Goal: Task Accomplishment & Management: Manage account settings

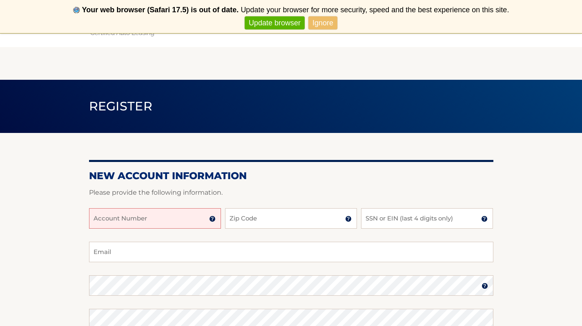
click at [148, 220] on input "Account Number" at bounding box center [155, 218] width 132 height 20
type input "44455993602"
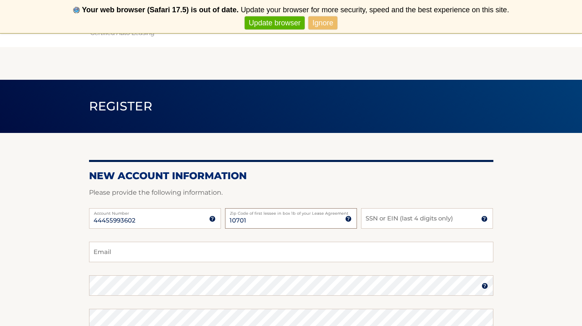
type input "10701"
type input "8965"
type input "jenniferlagrippo@gmail.com"
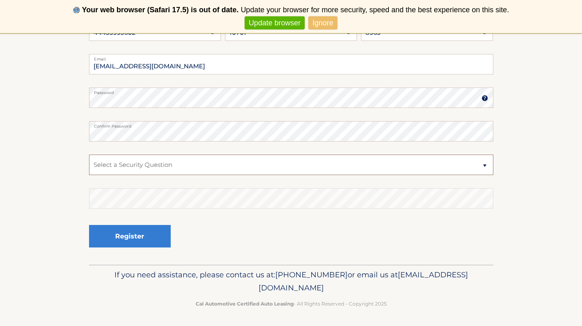
select select "3"
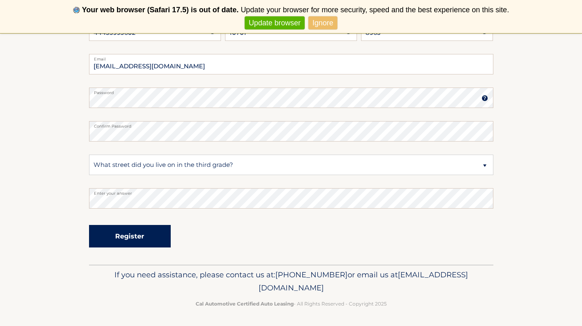
click at [125, 242] on button "Register" at bounding box center [130, 236] width 82 height 22
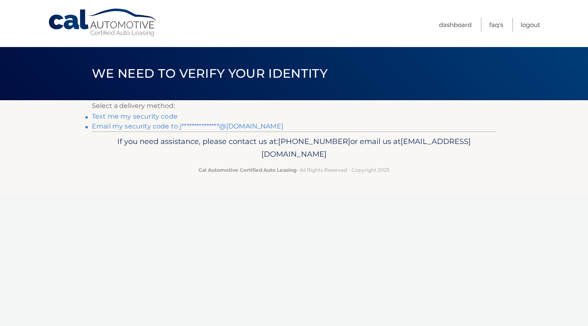
click at [152, 126] on link "**********" at bounding box center [188, 126] width 192 height 8
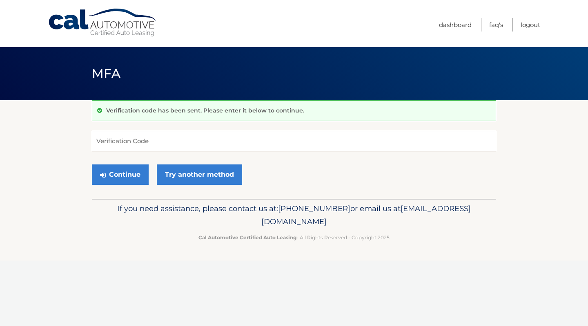
paste input "482341"
type input "482341"
click at [124, 176] on button "Continue" at bounding box center [120, 174] width 57 height 20
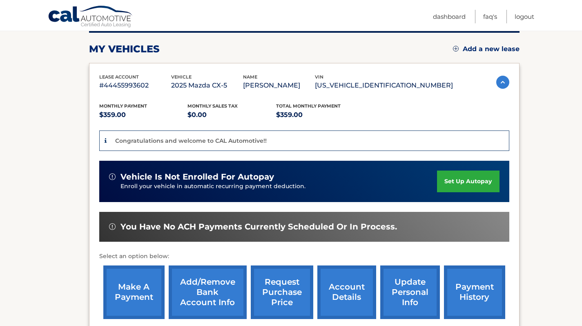
scroll to position [125, 0]
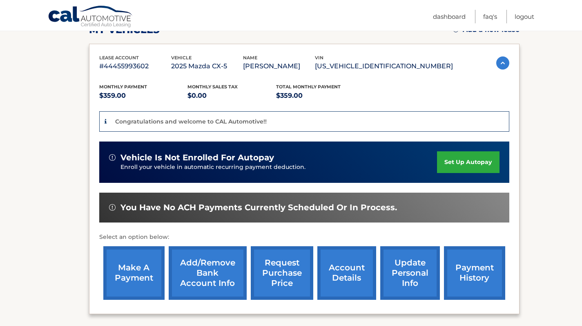
click at [465, 167] on link "set up autopay" at bounding box center [468, 162] width 62 height 22
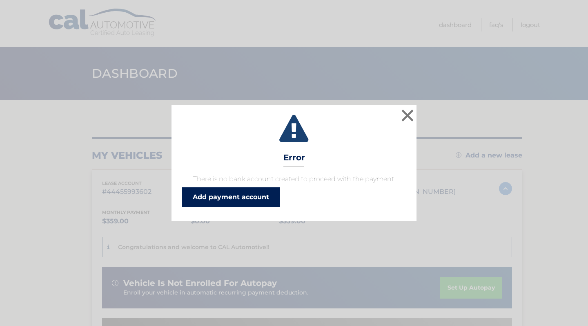
click at [250, 201] on link "Add payment account" at bounding box center [231, 197] width 98 height 20
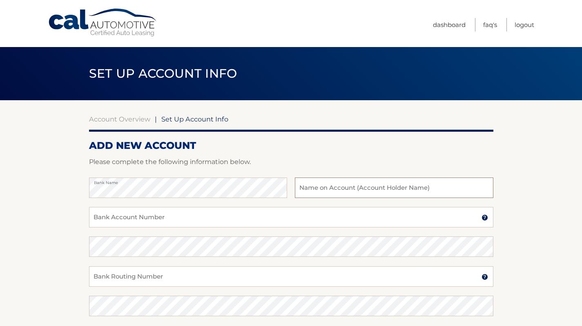
click at [363, 181] on input "text" at bounding box center [394, 187] width 198 height 20
type input "[PERSON_NAME]"
click at [173, 219] on input "Bank Account Number" at bounding box center [291, 217] width 405 height 20
paste input "793833317"
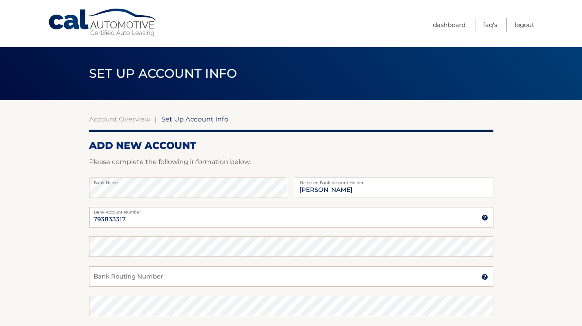
type input "793833317"
click at [284, 273] on input "Bank Routing Number" at bounding box center [291, 276] width 405 height 20
paste input "021000021"
type input "021000021"
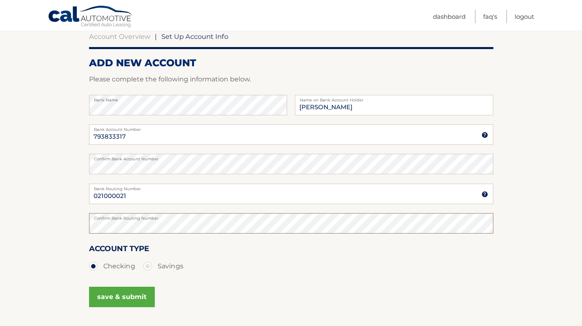
scroll to position [87, 0]
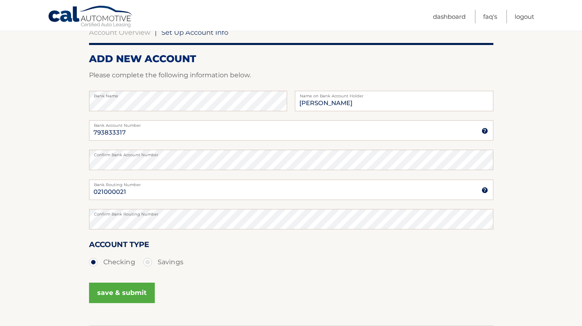
click at [134, 291] on button "save & submit" at bounding box center [122, 292] width 66 height 20
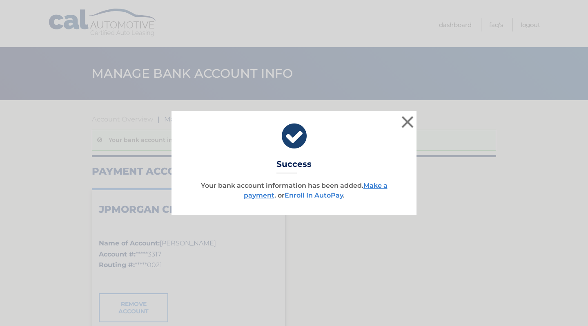
click at [332, 193] on link "Enroll In AutoPay" at bounding box center [314, 195] width 58 height 8
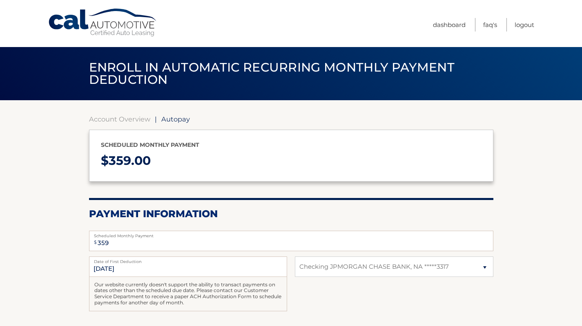
select select "MmY3YmVkNzgtZmVhNy00OTNhLTk2NjEtNjczOTE2MWJjOGRi"
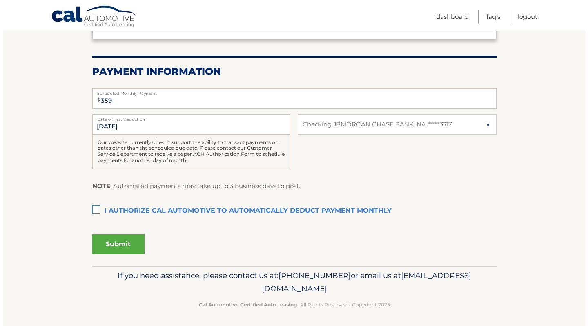
scroll to position [141, 0]
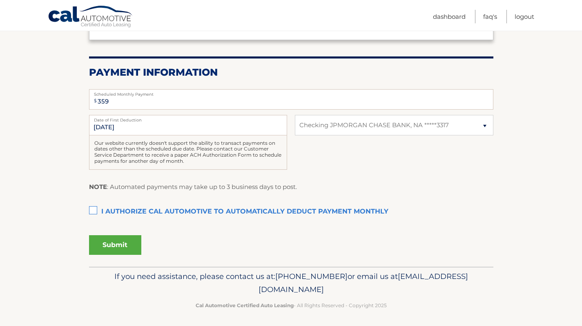
click at [91, 207] on label "I authorize cal automotive to automatically deduct payment monthly This checkbo…" at bounding box center [291, 211] width 405 height 16
click at [0, 0] on input "I authorize cal automotive to automatically deduct payment monthly This checkbo…" at bounding box center [0, 0] width 0 height 0
click at [120, 246] on button "Submit" at bounding box center [115, 245] width 52 height 20
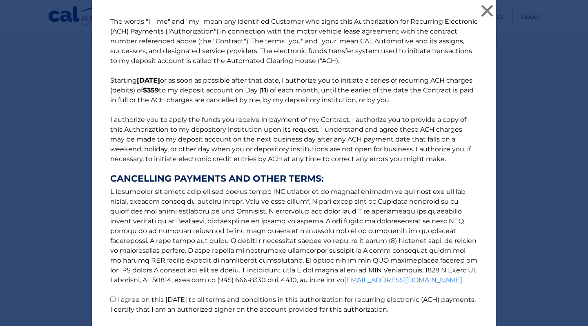
click at [112, 301] on input "I agree on this [DATE] to all terms and conditions in this authorization for re…" at bounding box center [112, 298] width 5 height 5
checkbox input "true"
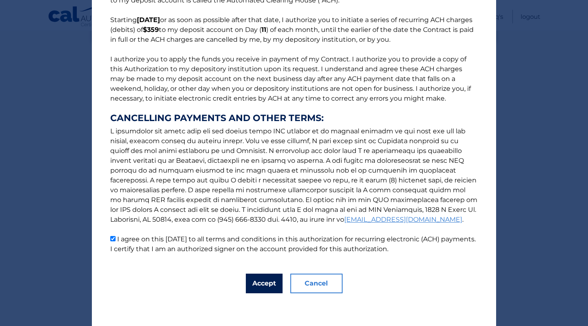
scroll to position [60, 0]
click at [258, 280] on button "Accept" at bounding box center [264, 283] width 37 height 20
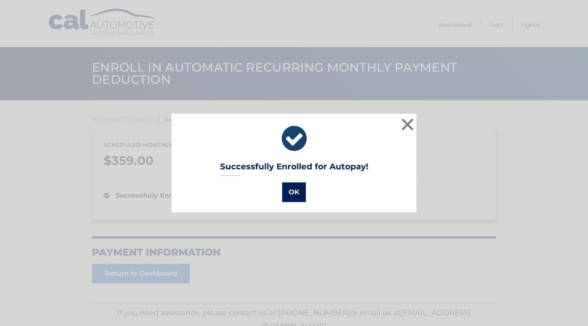
click at [292, 188] on button "OK" at bounding box center [294, 192] width 24 height 20
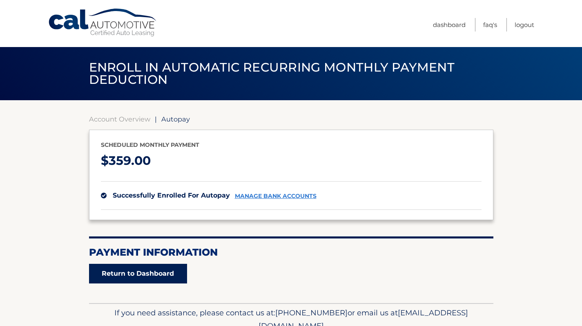
click at [169, 274] on link "Return to Dashboard" at bounding box center [138, 274] width 98 height 20
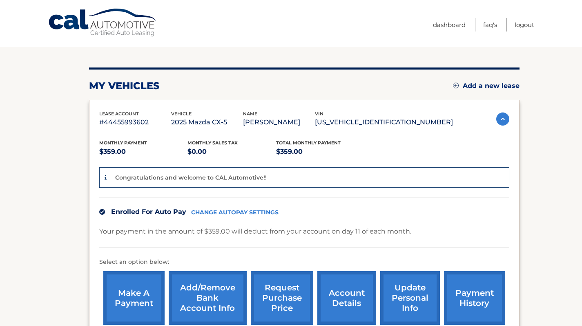
scroll to position [141, 0]
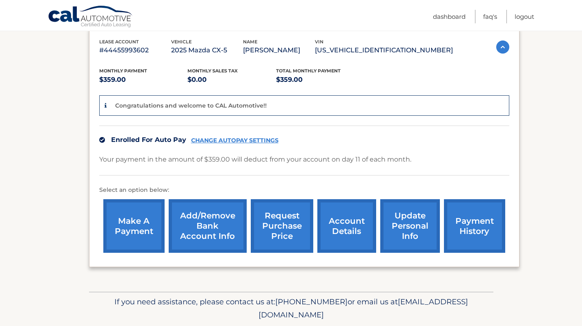
click at [458, 228] on link "payment history" at bounding box center [474, 226] width 61 height 54
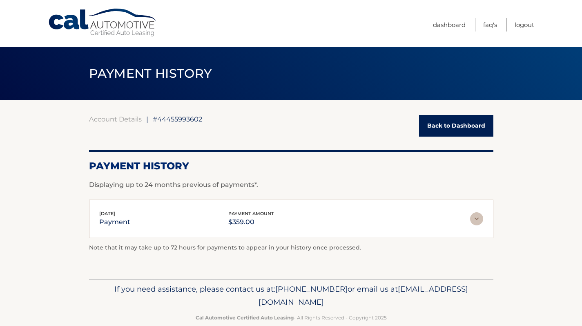
click at [367, 20] on nav "Menu Dashboard FAQ's Logout" at bounding box center [350, 23] width 370 height 47
click at [79, 38] on div "Menu Dashboard FAQ's Logout" at bounding box center [291, 23] width 487 height 47
click at [131, 10] on link "Cal Automotive" at bounding box center [103, 22] width 110 height 29
